Goal: Information Seeking & Learning: Check status

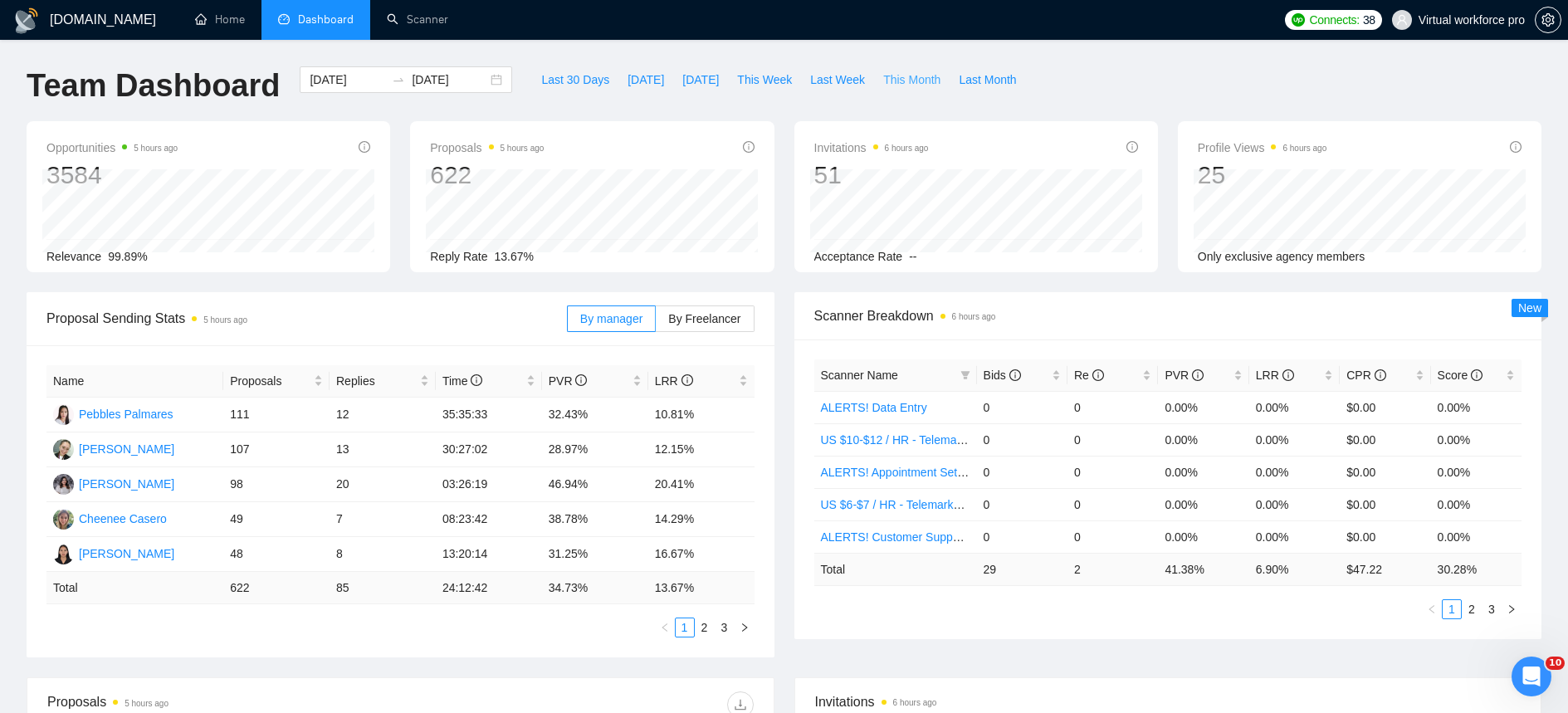
click at [916, 87] on span "This Month" at bounding box center [911, 80] width 57 height 18
type input "[DATE]"
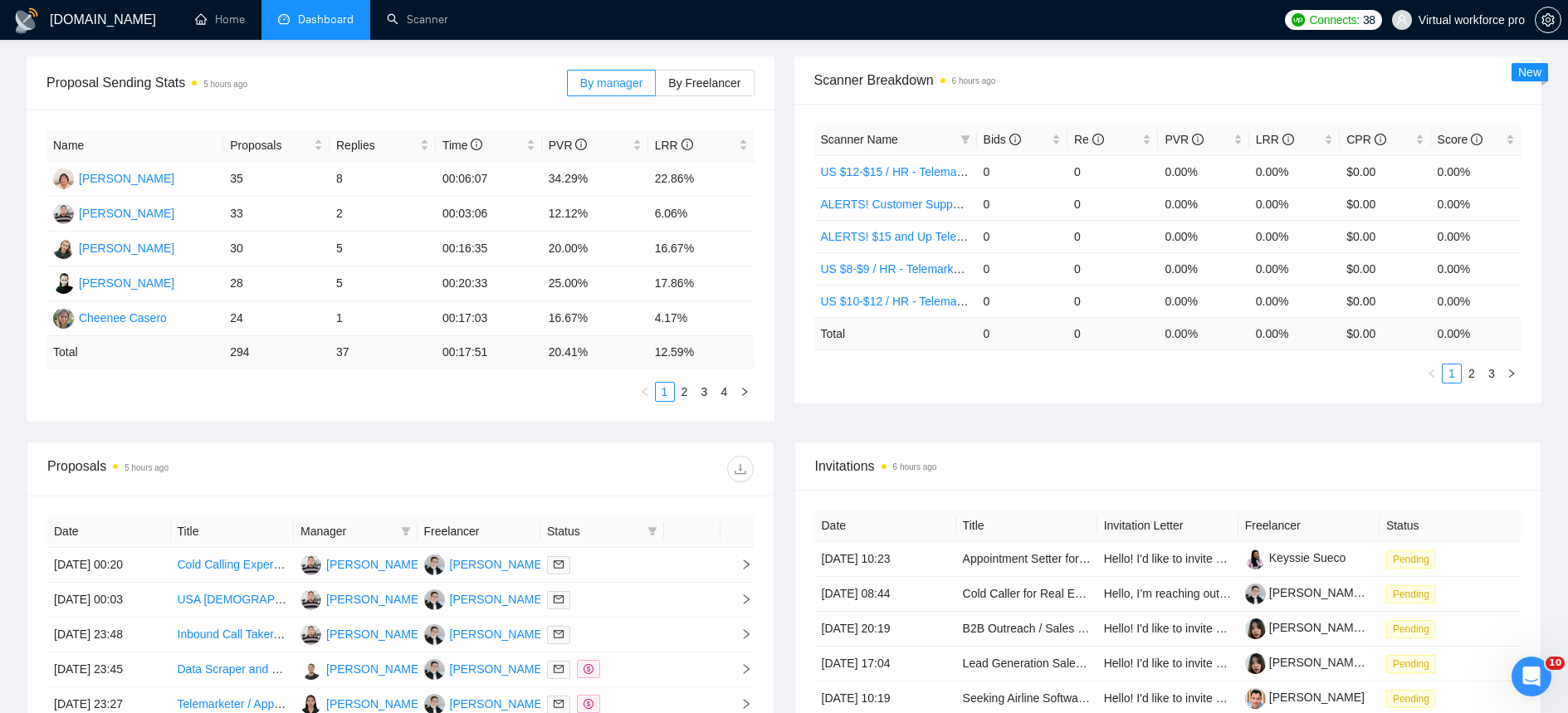
scroll to position [224, 0]
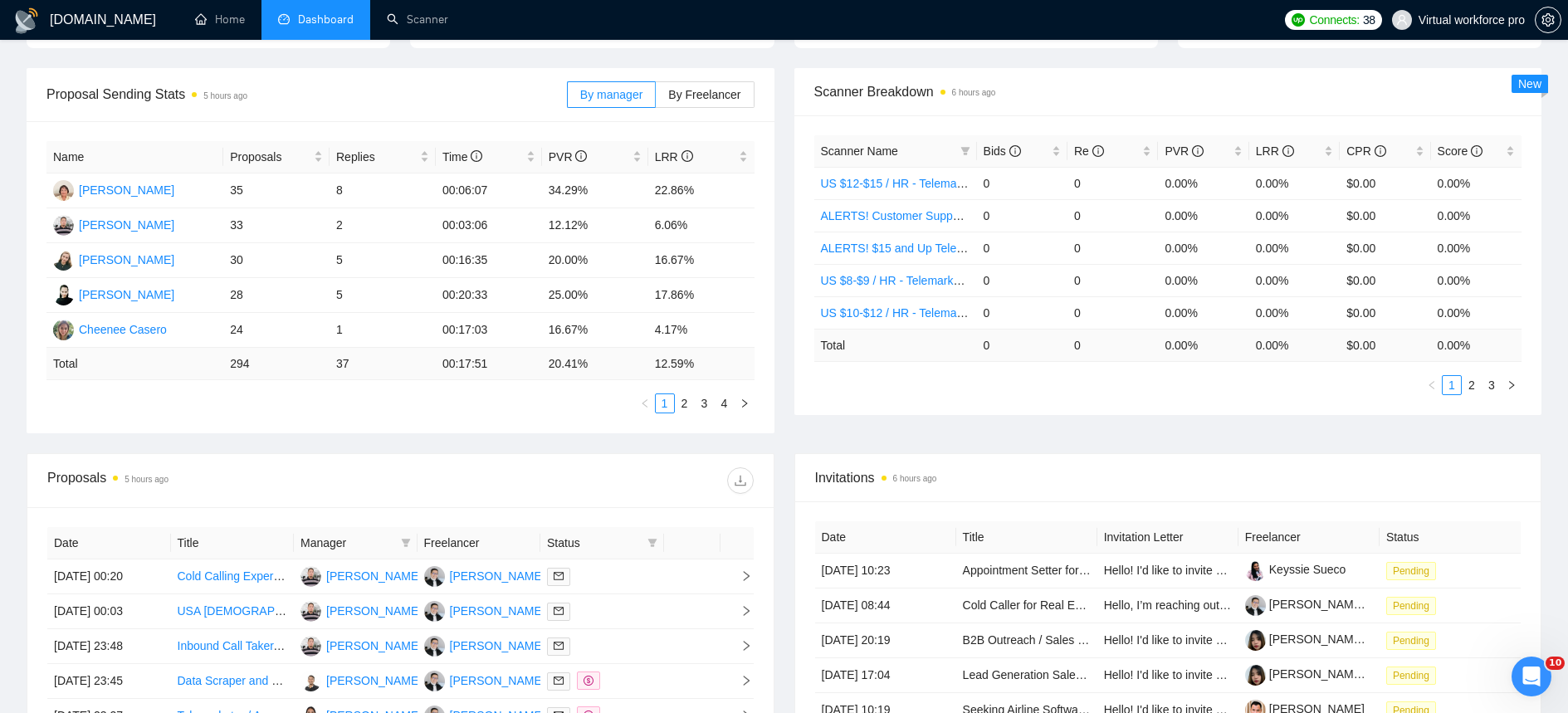
click at [405, 407] on ul "1 2 3 4" at bounding box center [401, 404] width 708 height 20
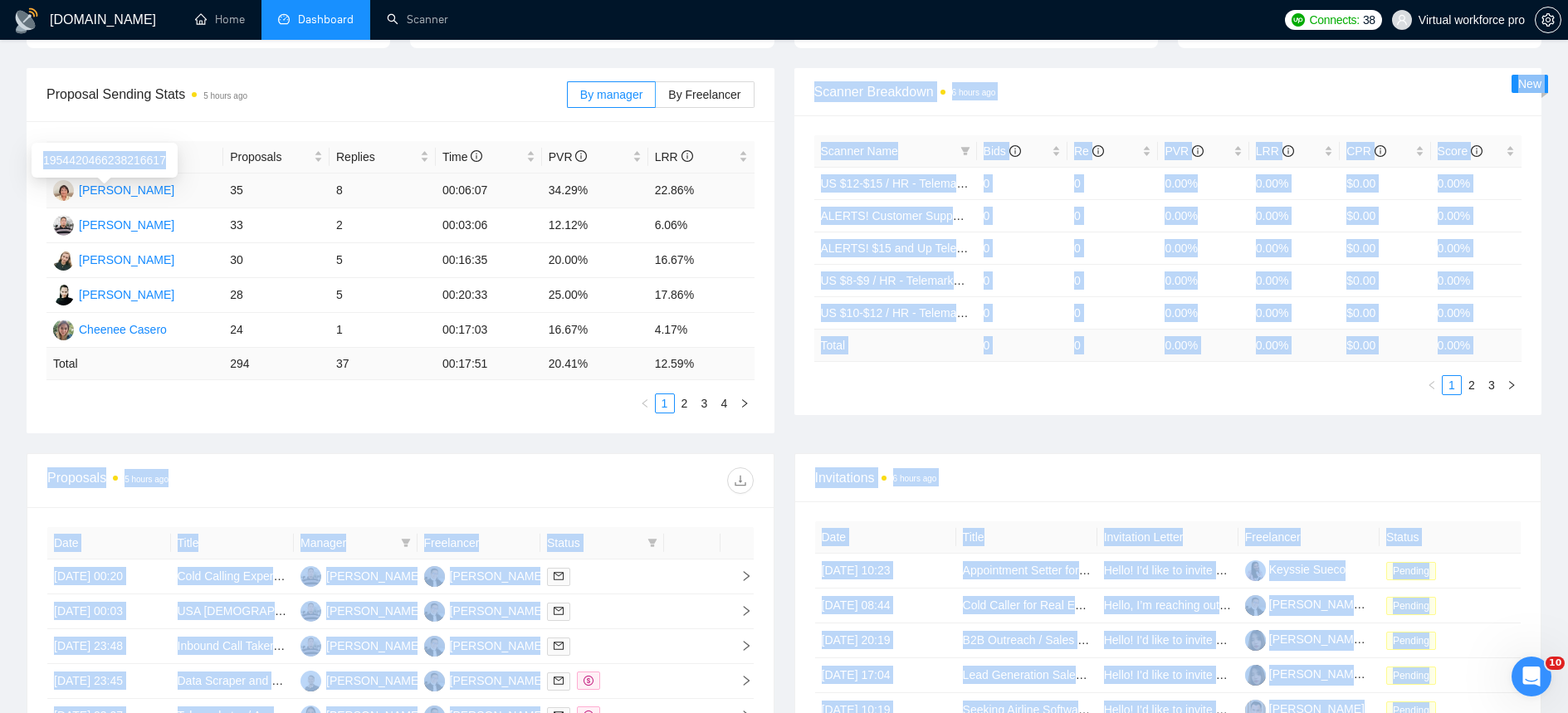
drag, startPoint x: 706, startPoint y: 366, endPoint x: 56, endPoint y: 171, distance: 678.6
click at [56, 171] on body "[DOMAIN_NAME] Home Dashboard Scanner Connects: 38 Virtual workforce pro Team Da…" at bounding box center [784, 132] width 1568 height 713
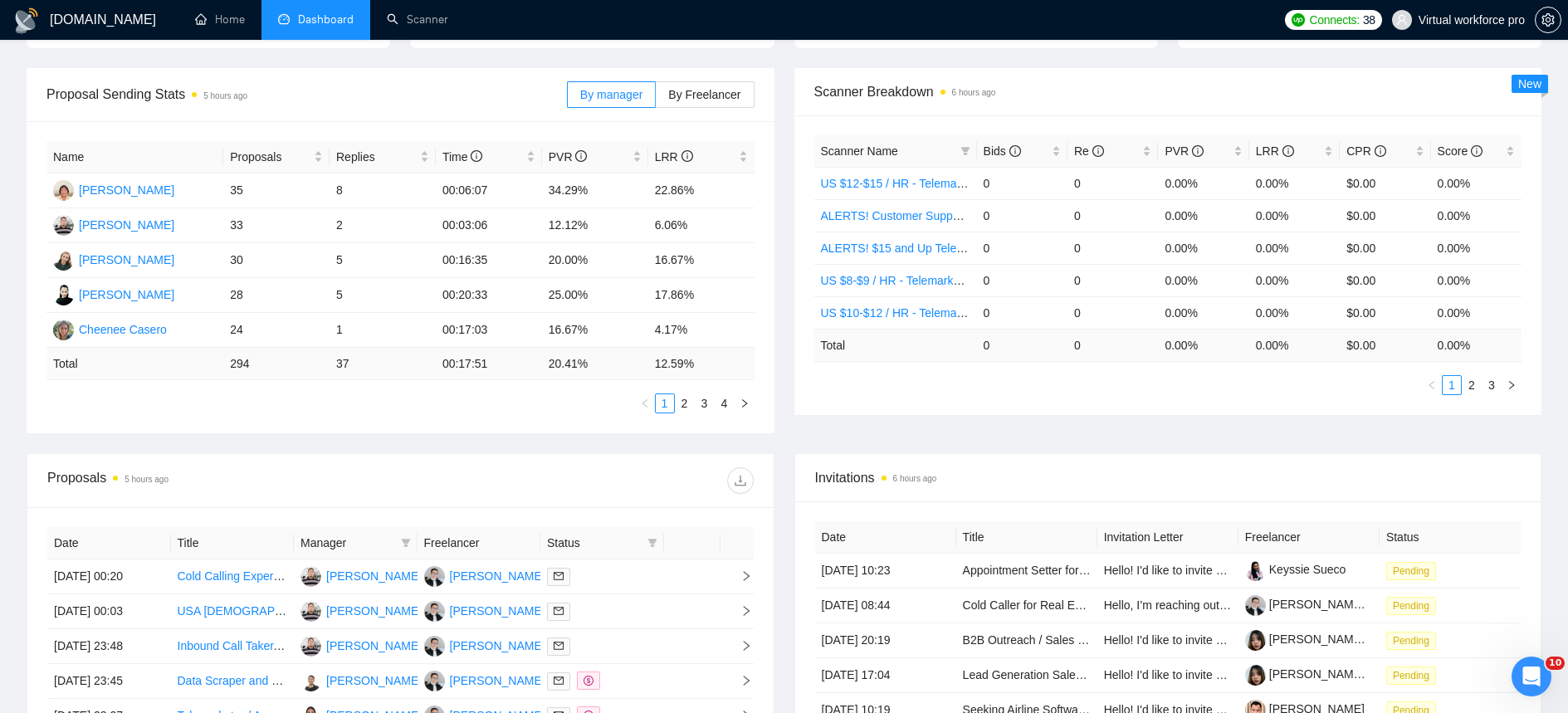
click at [18, 75] on div "Proposal Sending Stats 5 hours ago By manager By Freelancer Name Proposals Repl…" at bounding box center [400, 250] width 768 height 365
click at [691, 403] on link "2" at bounding box center [685, 404] width 18 height 18
click at [699, 405] on link "3" at bounding box center [704, 404] width 18 height 18
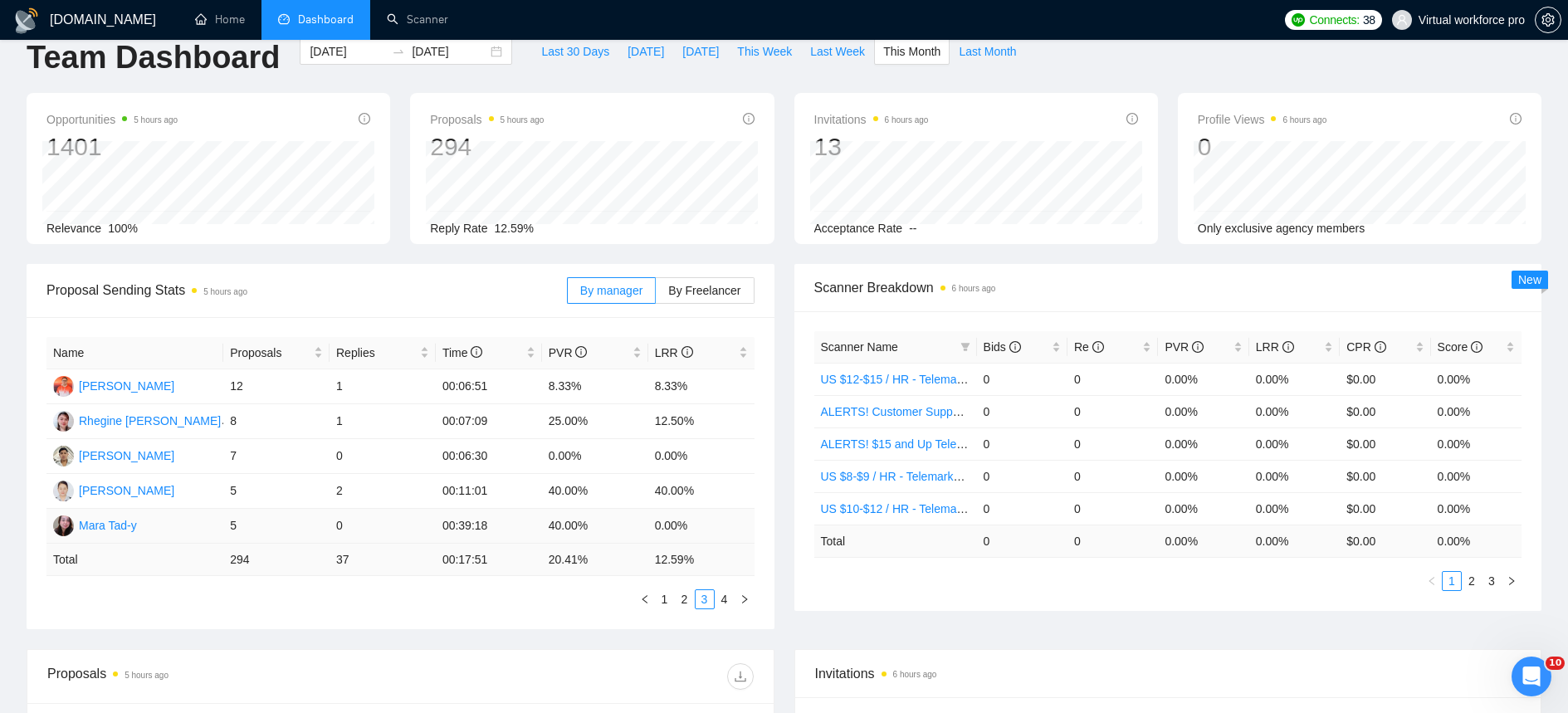
scroll to position [4, 0]
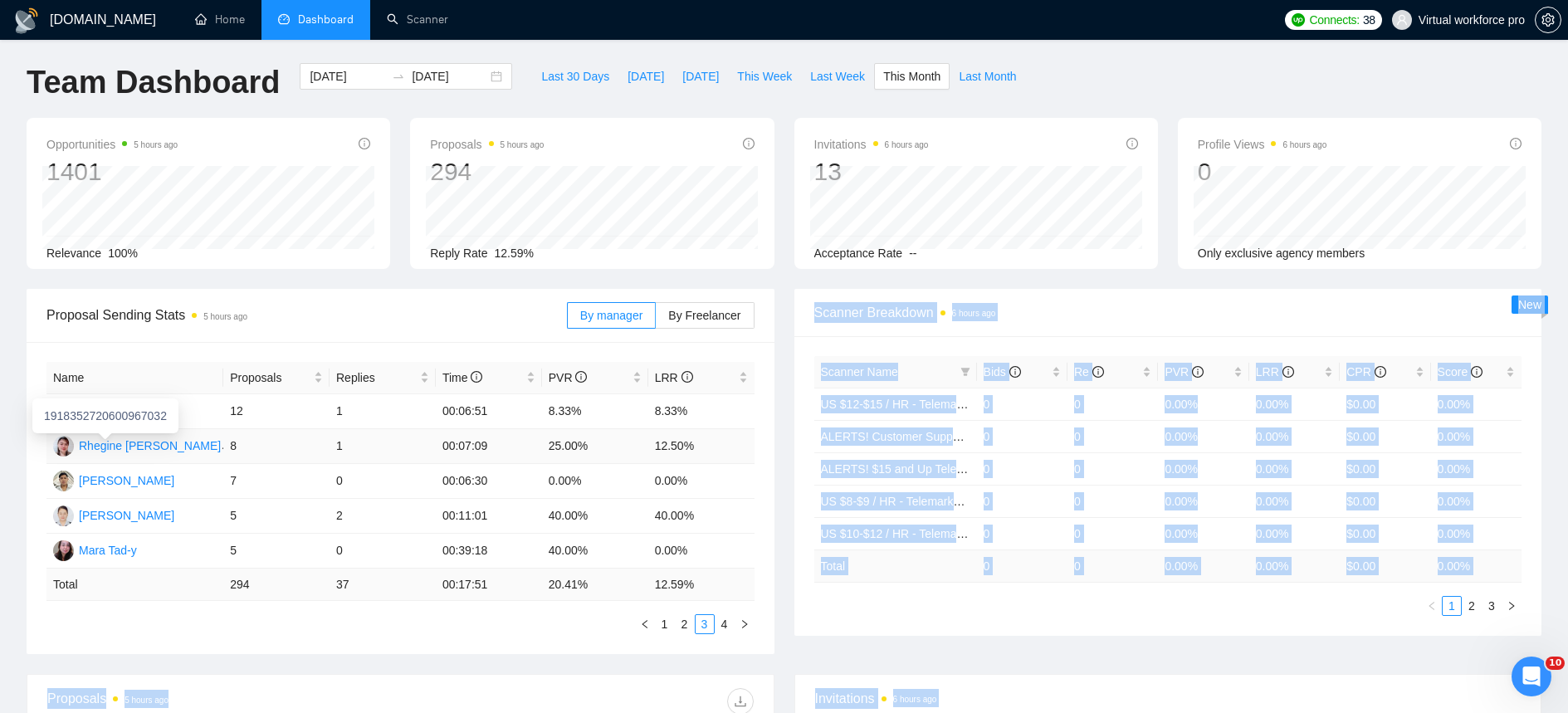
drag, startPoint x: 705, startPoint y: 584, endPoint x: 34, endPoint y: 408, distance: 693.7
click at [34, 408] on body "[DOMAIN_NAME] Home Dashboard Scanner Connects: 38 Virtual workforce pro Team Da…" at bounding box center [784, 352] width 1568 height 713
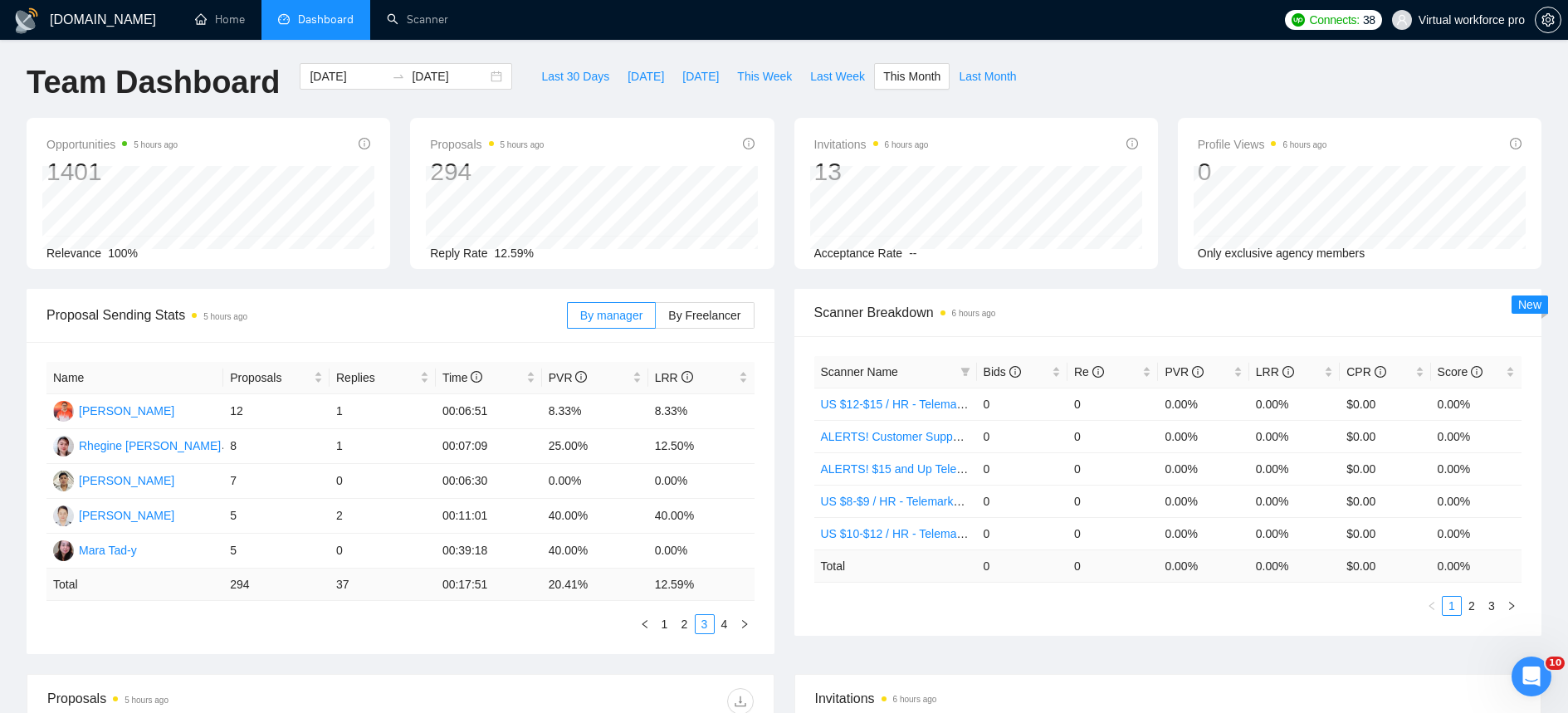
click at [9, 388] on div "[DOMAIN_NAME] Home Dashboard Scanner Connects: 38 Virtual workforce pro Team Da…" at bounding box center [784, 663] width 1568 height 1334
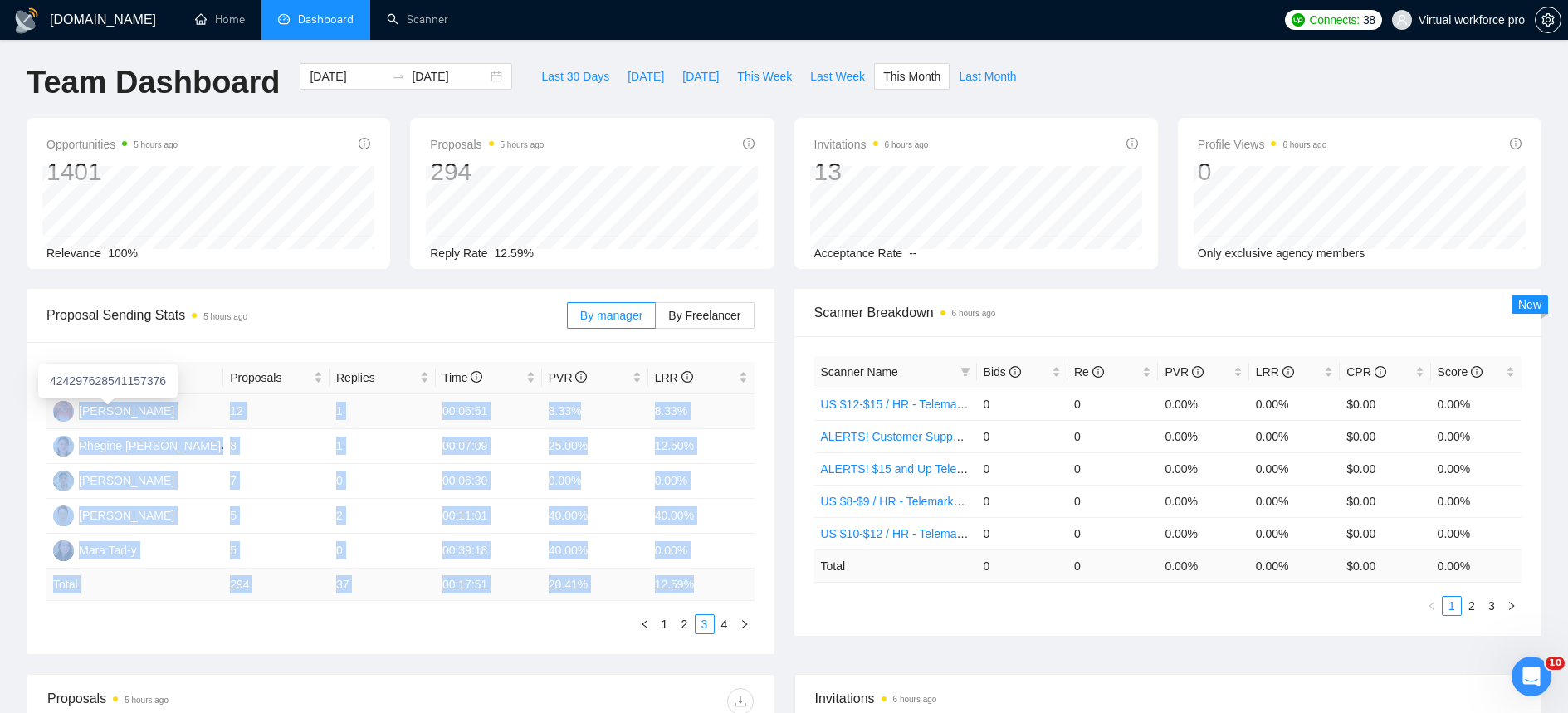
drag, startPoint x: 719, startPoint y: 580, endPoint x: 69, endPoint y: 398, distance: 675.0
click at [69, 398] on table "Name Proposals Replies Time PVR LRR [PERSON_NAME] 12 1 00:06:51 8.33% 8.33% Rhe…" at bounding box center [401, 482] width 708 height 239
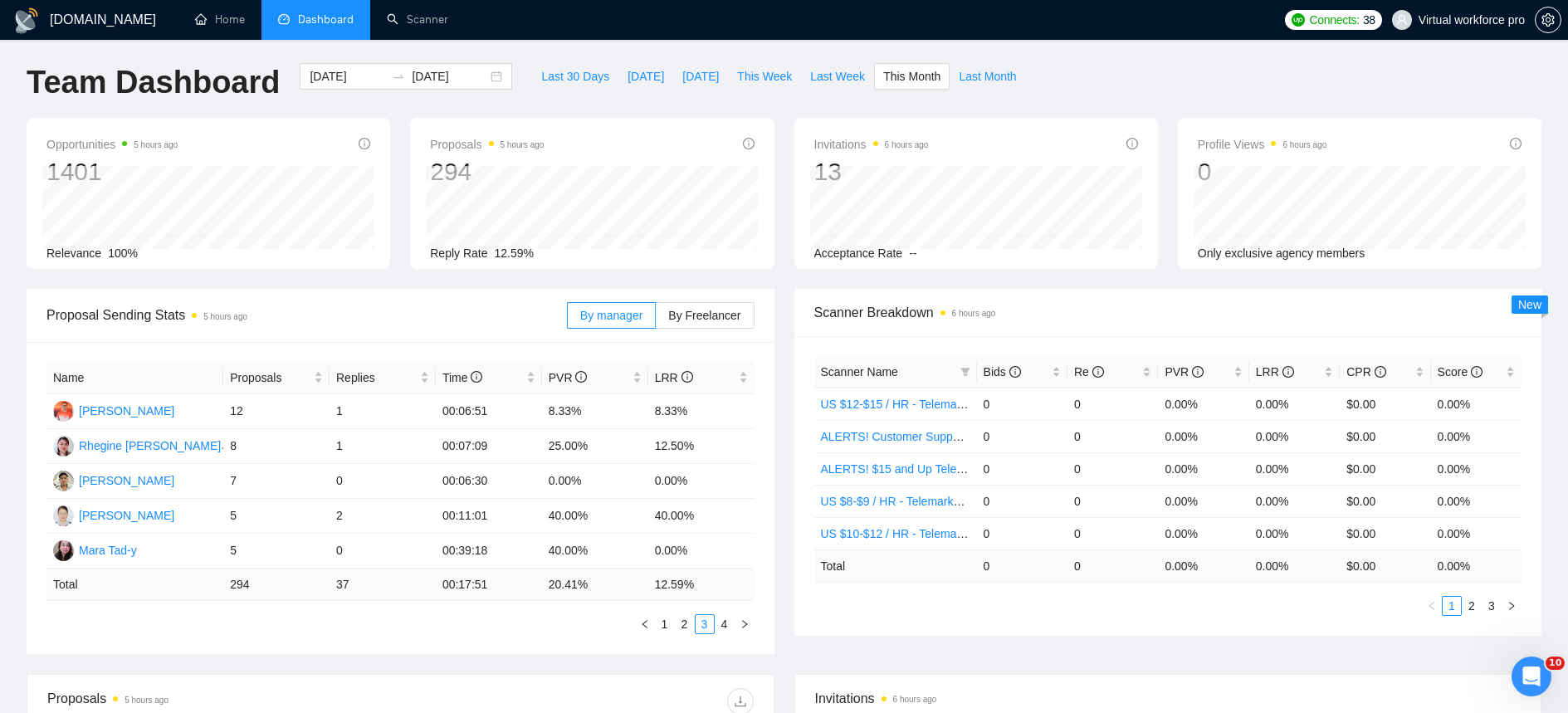
click at [13, 340] on div "[DOMAIN_NAME] Home Dashboard Scanner Connects: 38 Virtual workforce pro Team Da…" at bounding box center [784, 663] width 1568 height 1334
click at [21, 407] on div "Proposal Sending Stats 5 hours ago By manager By Freelancer Name Proposals Repl…" at bounding box center [400, 471] width 768 height 365
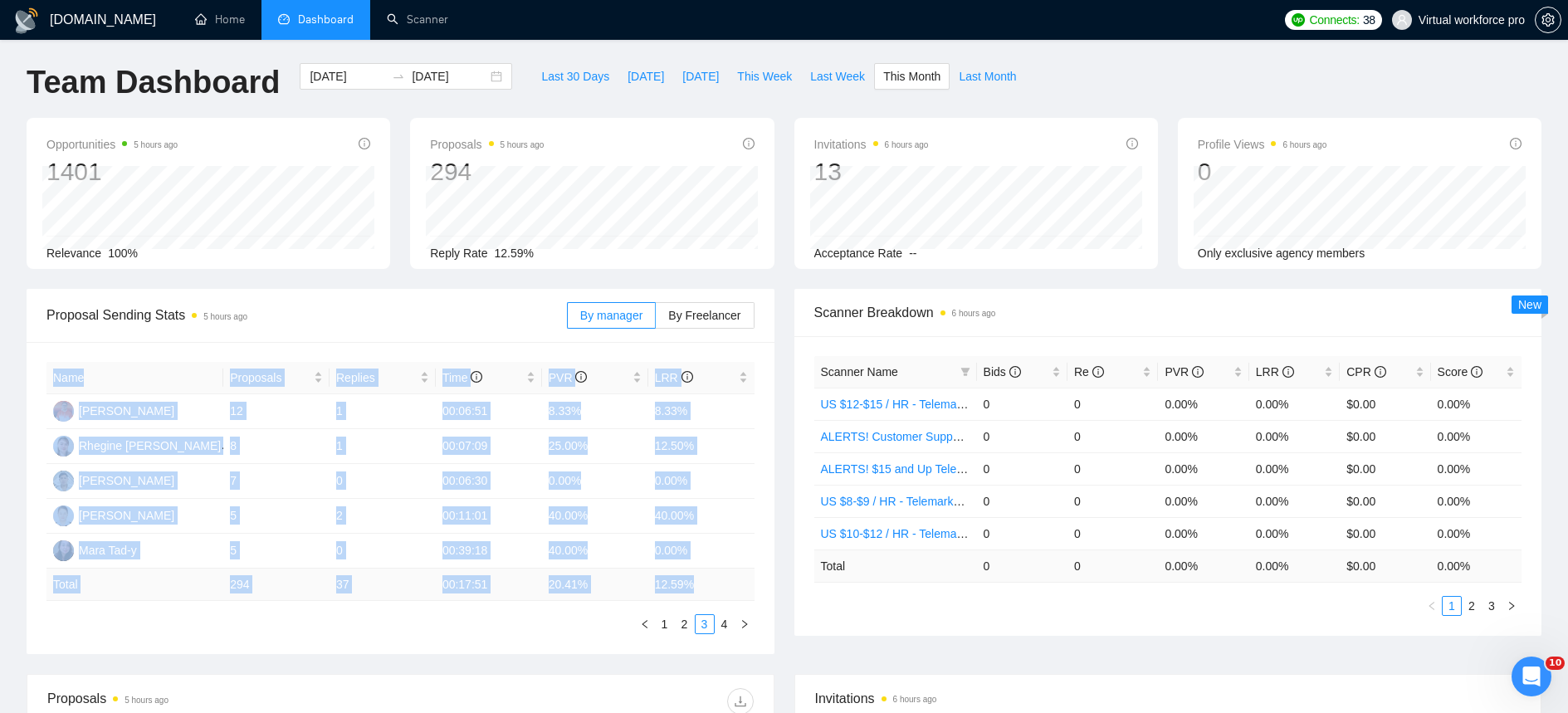
drag, startPoint x: 734, startPoint y: 584, endPoint x: 46, endPoint y: 371, distance: 720.2
click at [47, 371] on table "Name Proposals Replies Time PVR LRR [PERSON_NAME] 12 1 00:06:51 8.33% 8.33% Rhe…" at bounding box center [401, 482] width 708 height 239
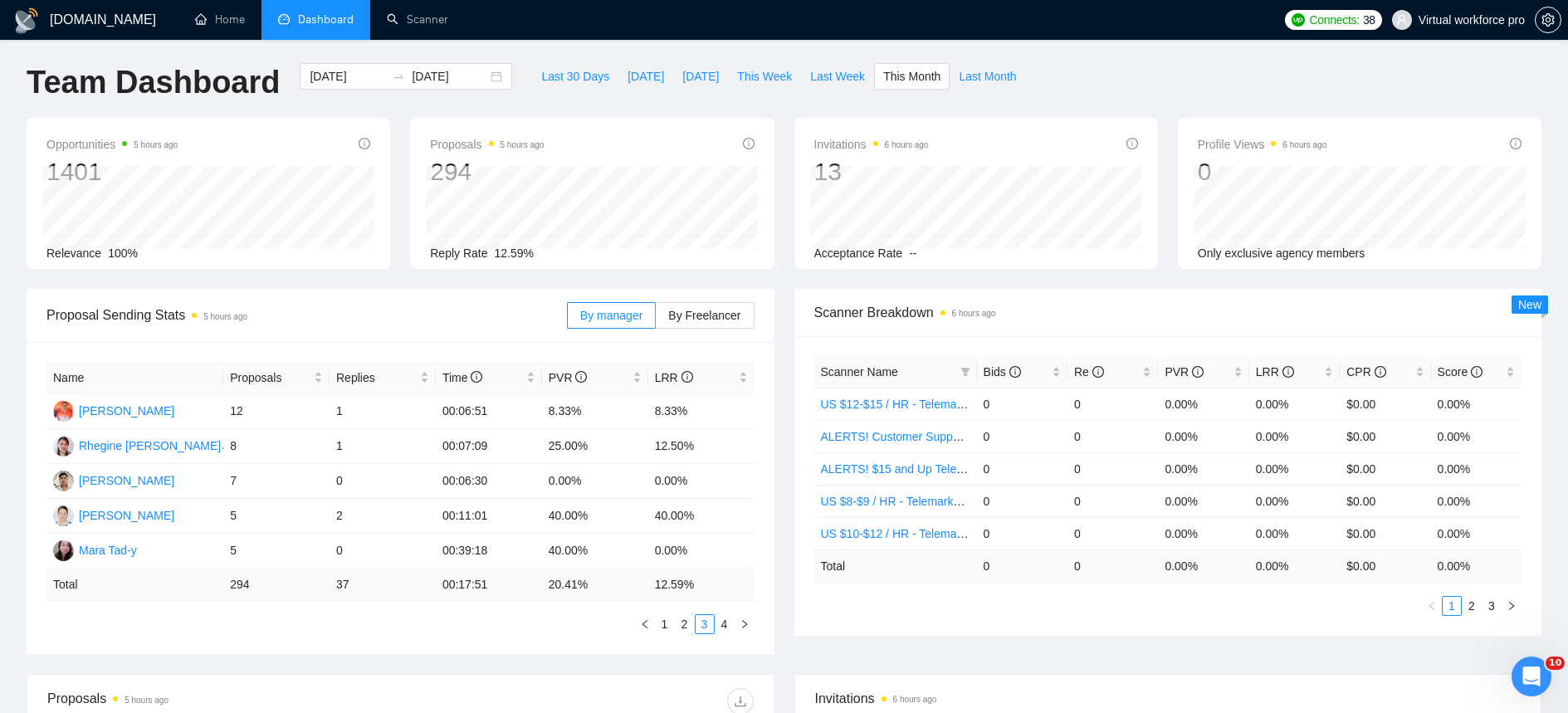
click at [191, 629] on ul "1 2 3 4" at bounding box center [401, 625] width 708 height 20
click at [661, 625] on link "1" at bounding box center [665, 625] width 18 height 18
click at [681, 625] on link "2" at bounding box center [685, 625] width 18 height 18
click at [751, 81] on span "This Week" at bounding box center [765, 76] width 55 height 18
type input "[DATE]"
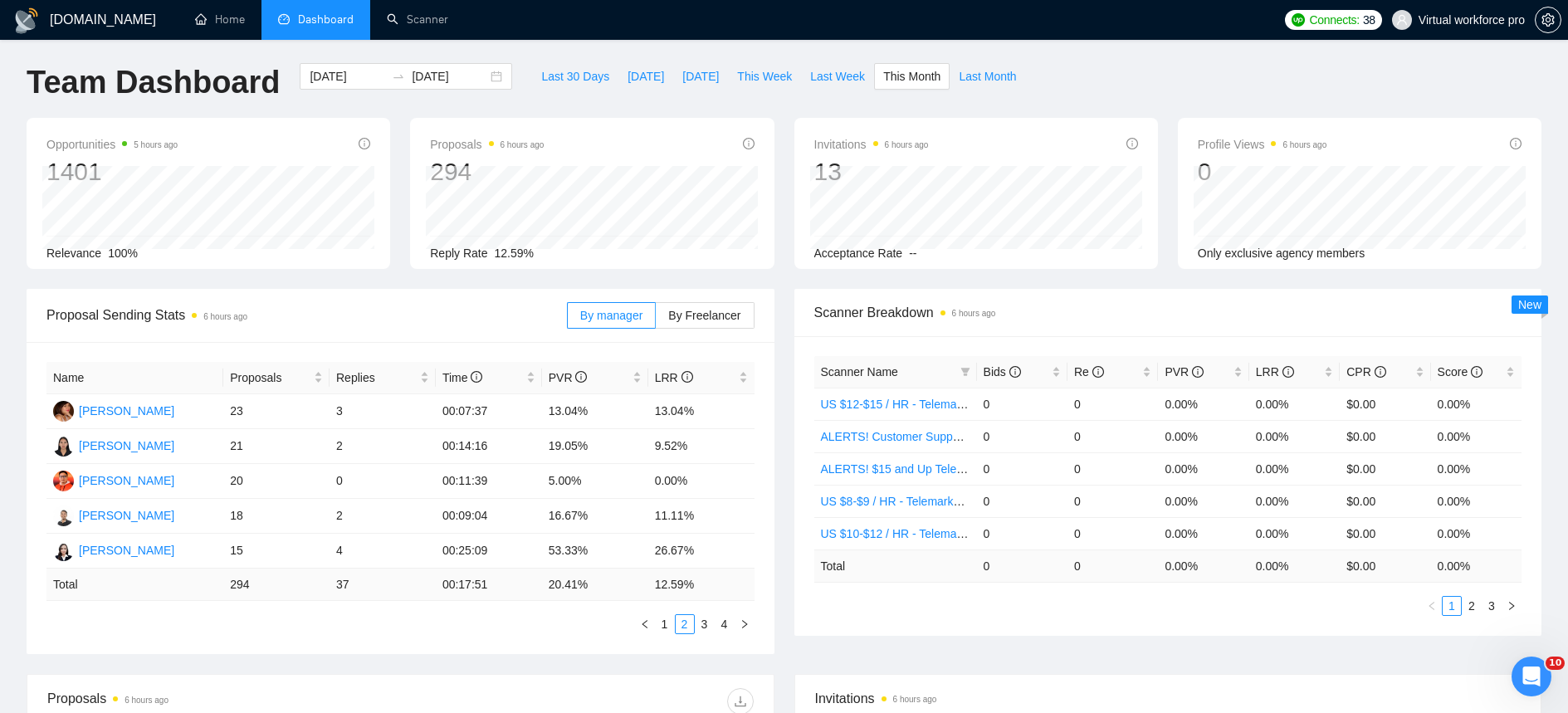
type input "[DATE]"
click at [700, 627] on link "2" at bounding box center [704, 625] width 18 height 18
click at [717, 627] on link "3" at bounding box center [725, 625] width 18 height 18
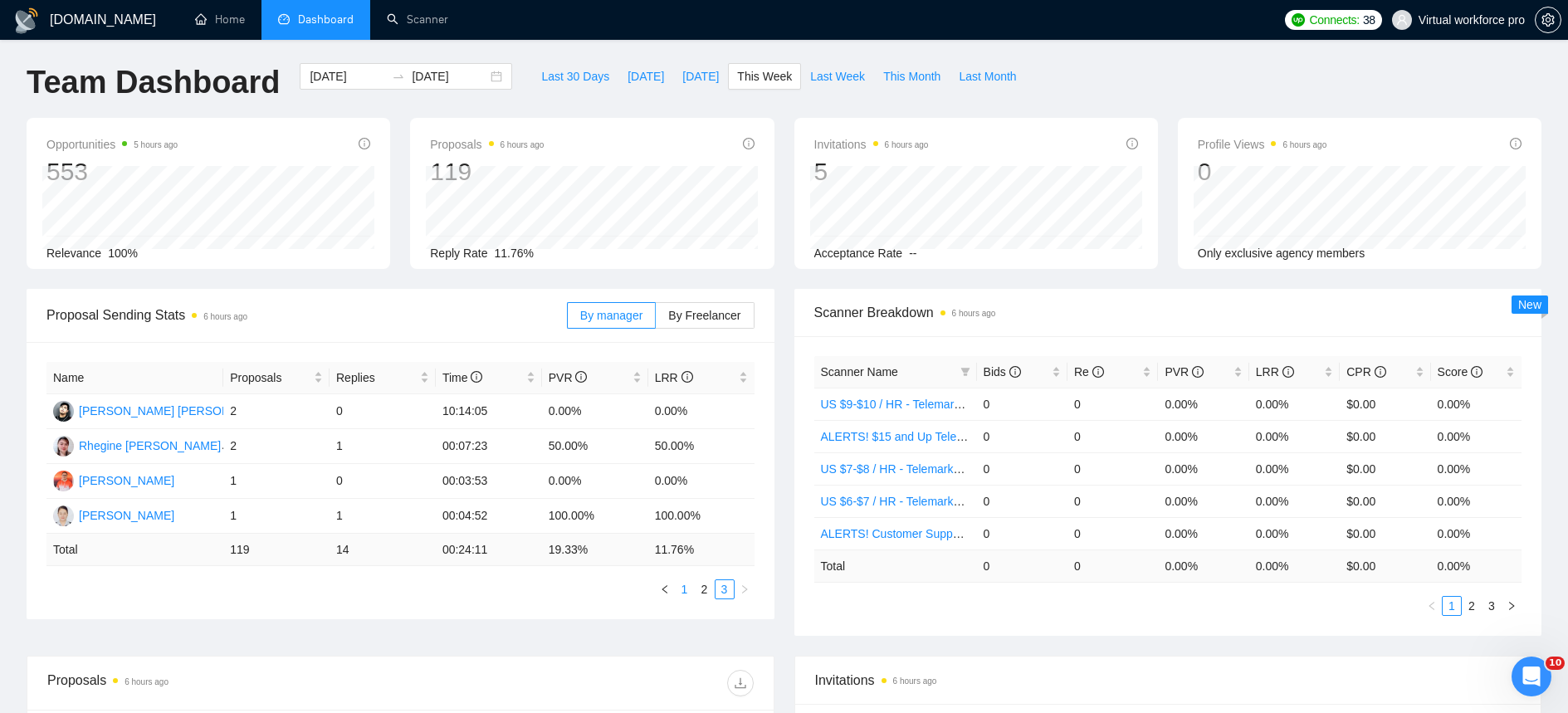
click at [687, 592] on link "1" at bounding box center [685, 590] width 18 height 18
